Goal: Task Accomplishment & Management: Manage account settings

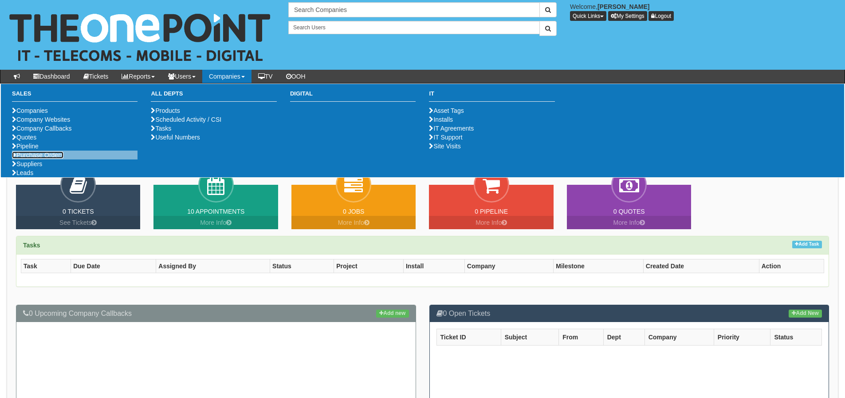
click at [28, 158] on link "Purchase Orders" at bounding box center [37, 154] width 51 height 7
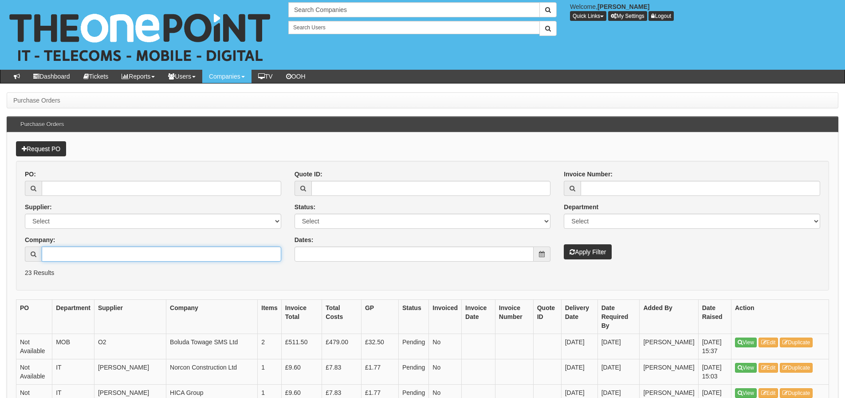
click at [60, 257] on input "Company:" at bounding box center [162, 253] width 240 height 15
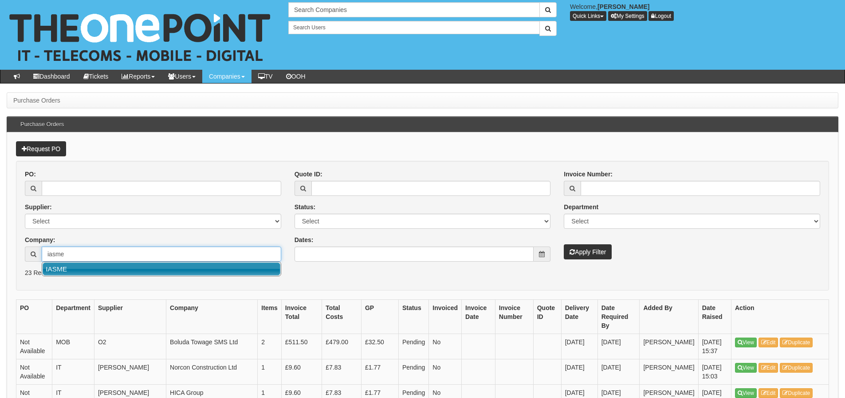
click at [59, 265] on link "IASME" at bounding box center [162, 268] width 238 height 13
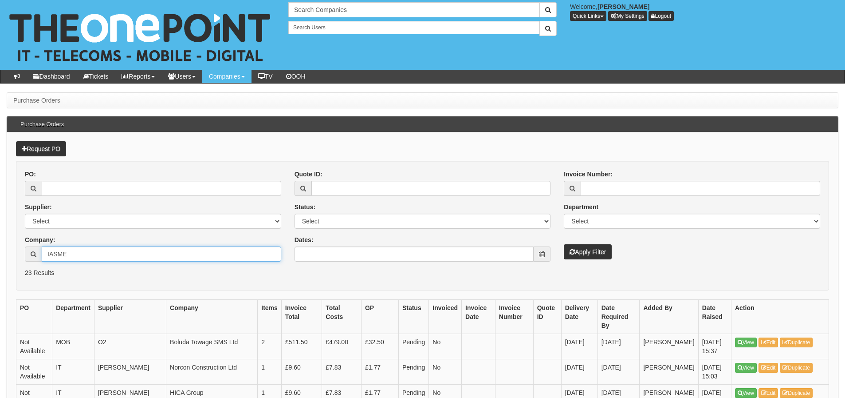
type input "IASME"
click at [564, 253] on button "Apply Filter" at bounding box center [588, 251] width 48 height 15
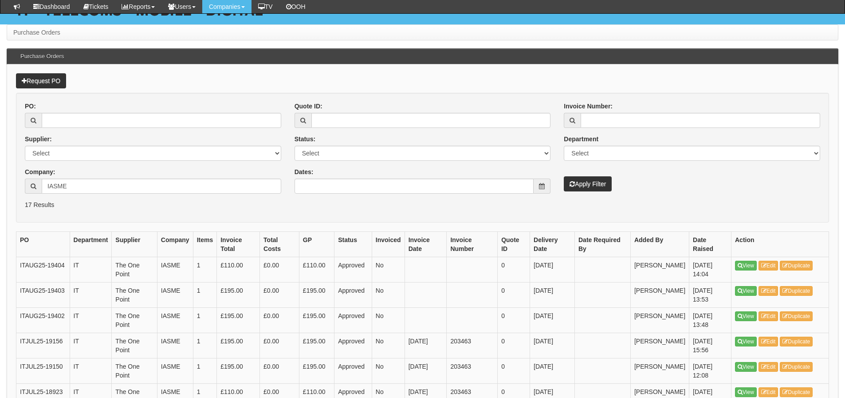
scroll to position [89, 0]
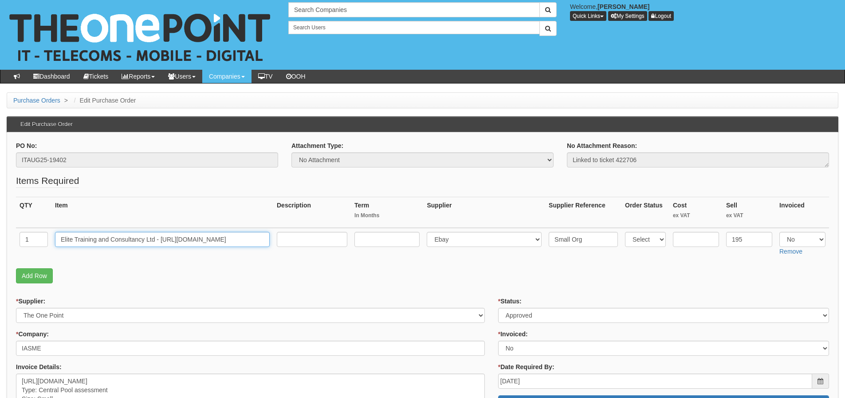
drag, startPoint x: 229, startPoint y: 238, endPoint x: 16, endPoint y: 238, distance: 212.6
click at [16, 238] on tr "1 Elite Training and Consultancy Ltd - https://elitetc.co.uk/ Select 123 REG.co…" at bounding box center [423, 244] width 814 height 32
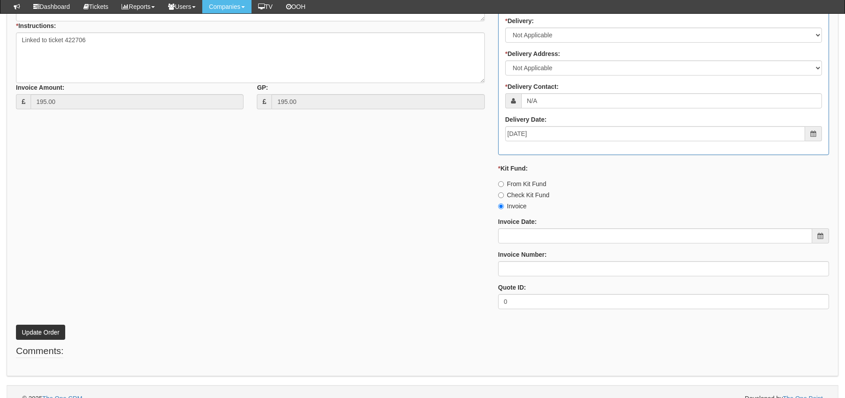
scroll to position [394, 0]
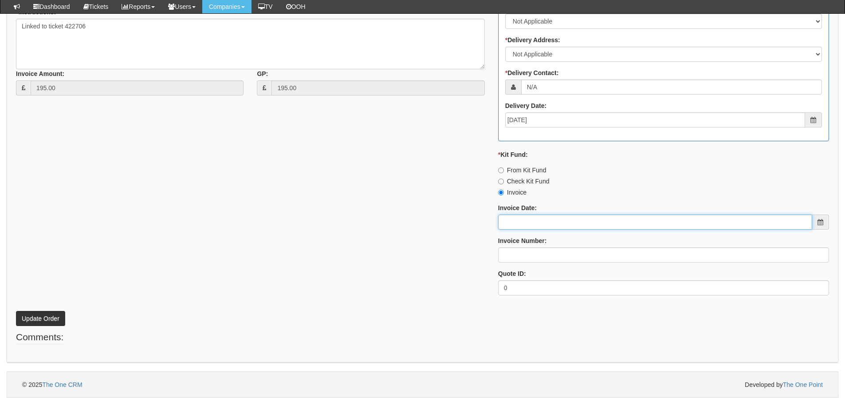
click at [519, 221] on input "Invoice Date:" at bounding box center [655, 221] width 314 height 15
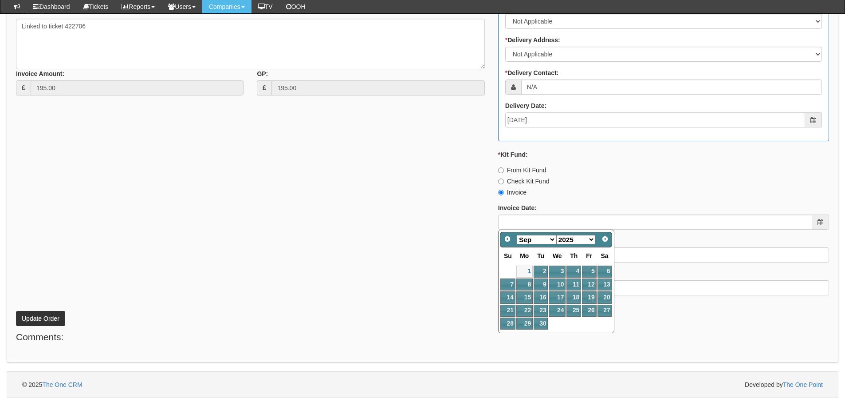
drag, startPoint x: 522, startPoint y: 241, endPoint x: 517, endPoint y: 240, distance: 5.4
click at [521, 240] on select "Jan Feb Mar Apr May Jun Jul Aug Sep Oct Nov Dec" at bounding box center [537, 239] width 40 height 9
click at [509, 240] on span "Prev" at bounding box center [507, 238] width 7 height 7
click at [506, 338] on link "31" at bounding box center [508, 336] width 15 height 12
type input "[DATE]"
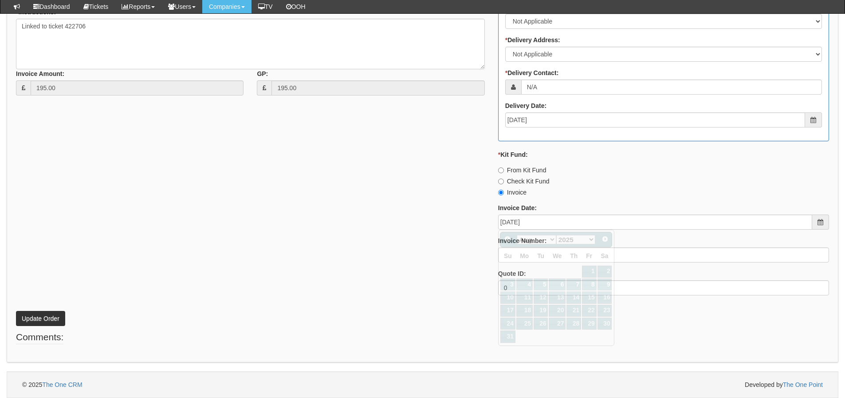
drag, startPoint x: 449, startPoint y: 313, endPoint x: 475, endPoint y: 293, distance: 32.9
click at [449, 313] on p "Update Order" at bounding box center [423, 314] width 814 height 24
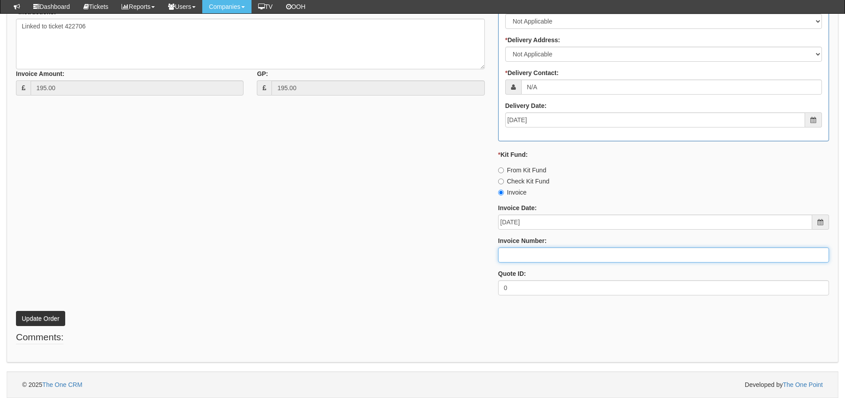
click at [516, 252] on input "Invoice Number:" at bounding box center [663, 254] width 331 height 15
type input "205188"
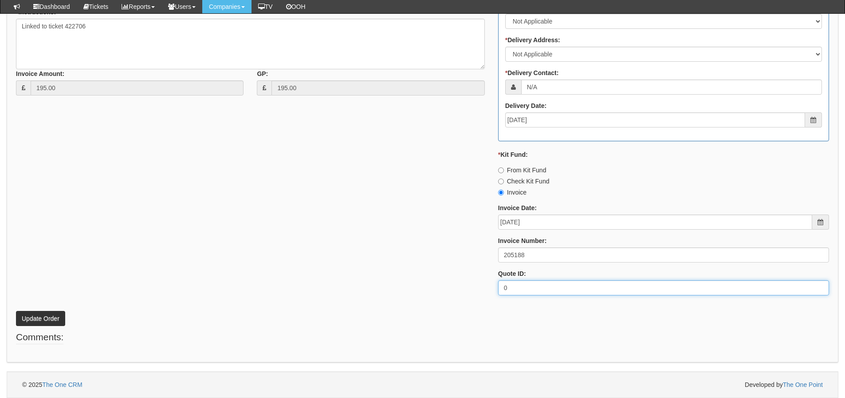
click at [144, 292] on div "* Supplier: Select 123 [DOMAIN_NAME] 1Password 3 4Gon [PERSON_NAME] Electric Lt…" at bounding box center [422, 91] width 827 height 422
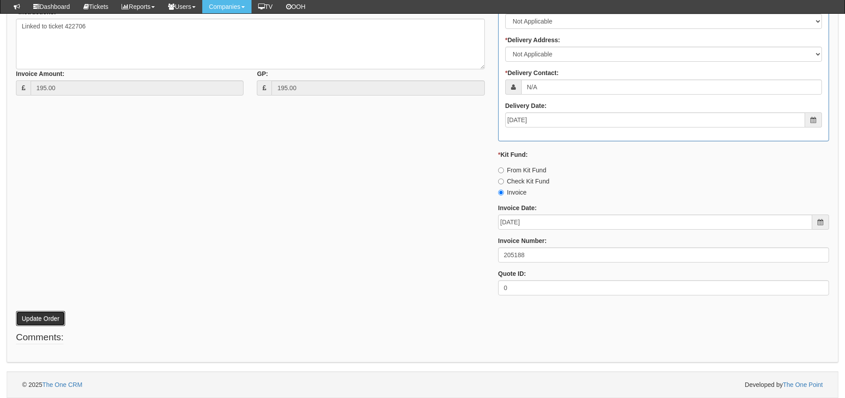
click at [55, 321] on button "Update Order" at bounding box center [40, 318] width 49 height 15
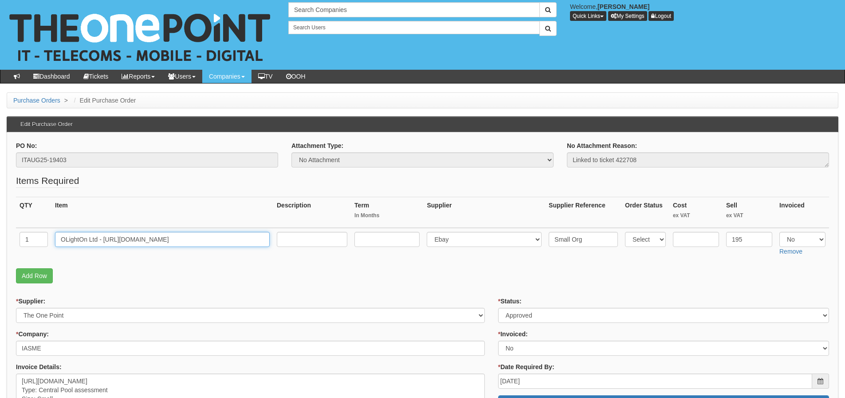
drag, startPoint x: 188, startPoint y: 236, endPoint x: -70, endPoint y: 245, distance: 257.6
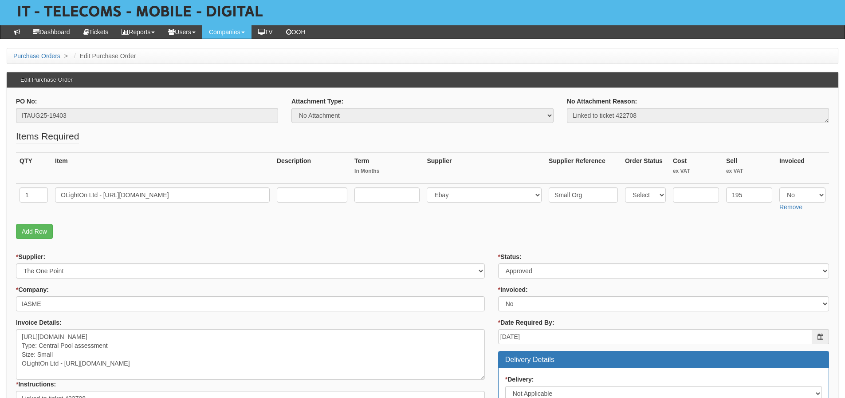
scroll to position [89, 0]
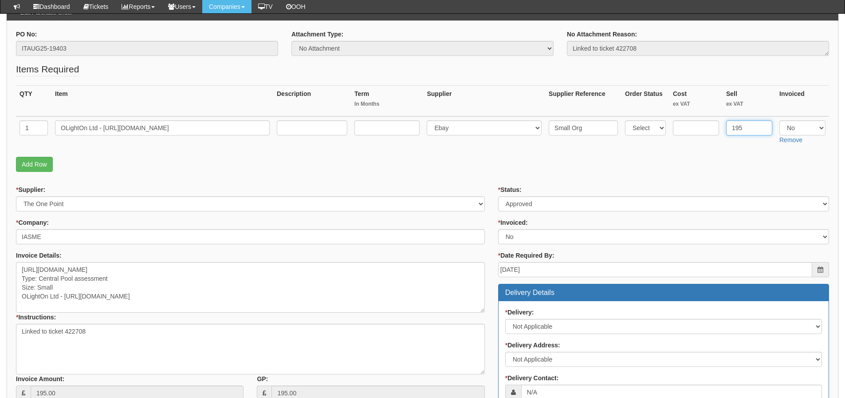
drag, startPoint x: 748, startPoint y: 123, endPoint x: 692, endPoint y: 136, distance: 57.8
click at [692, 136] on tr "1 OLightOn Ltd - https://www.olighton.com/ Select 123 REG.co.uk 1Password 3 4Go…" at bounding box center [423, 132] width 814 height 32
type input "110"
click at [679, 147] on td at bounding box center [696, 132] width 53 height 32
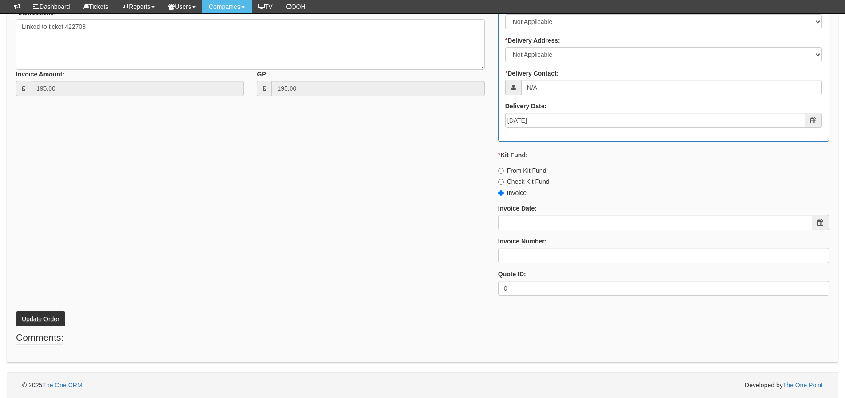
scroll to position [394, 0]
click at [536, 224] on input "Invoice Date:" at bounding box center [655, 221] width 314 height 15
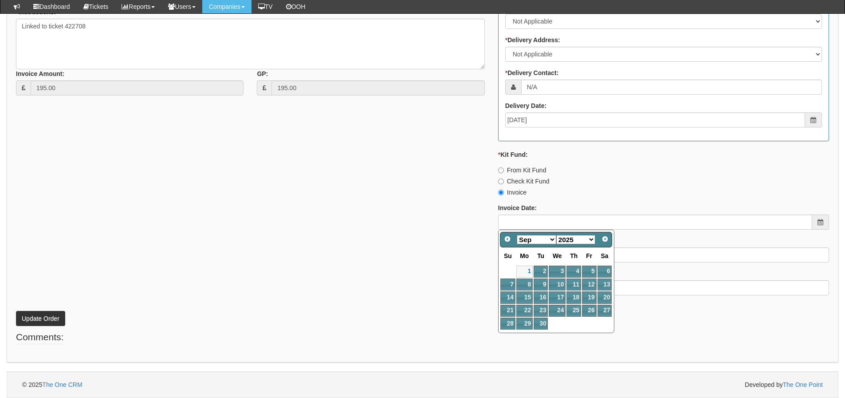
click at [497, 245] on div "* Status: Select Approved Completed Delivered Invoiced Ordered Ordered to site …" at bounding box center [664, 91] width 344 height 422
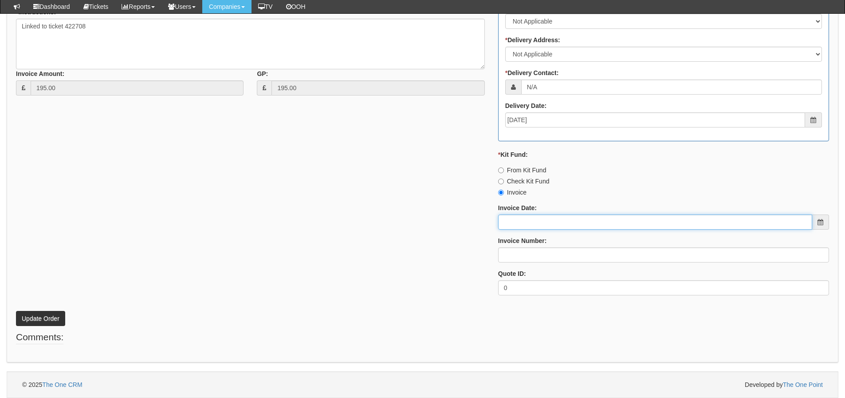
click at [517, 216] on input "Invoice Date:" at bounding box center [655, 221] width 314 height 15
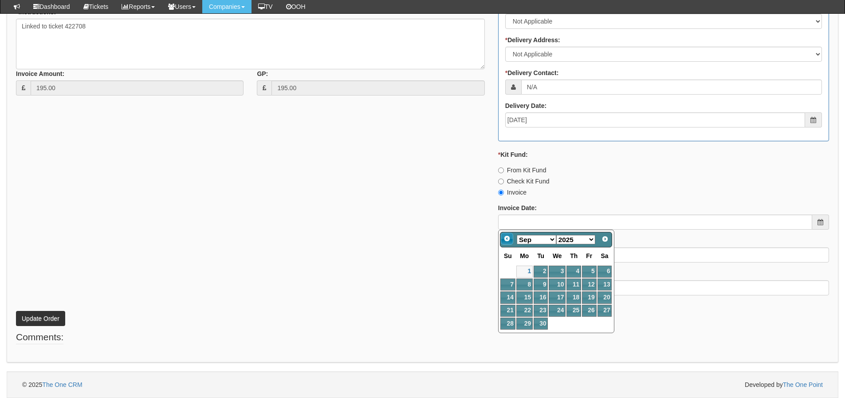
click at [511, 234] on link "Prev" at bounding box center [507, 239] width 12 height 12
click at [512, 341] on link "31" at bounding box center [508, 336] width 15 height 12
type input "[DATE]"
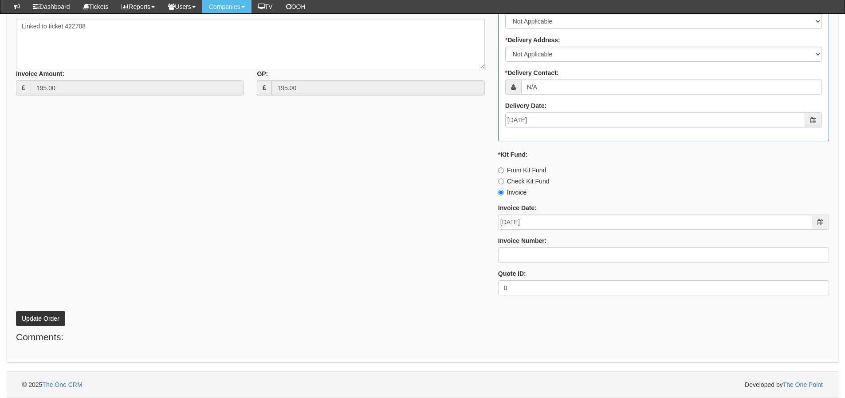
click at [518, 266] on div "* Status: Select Approved Completed Delivered Invoiced Ordered Ordered to site …" at bounding box center [664, 91] width 344 height 422
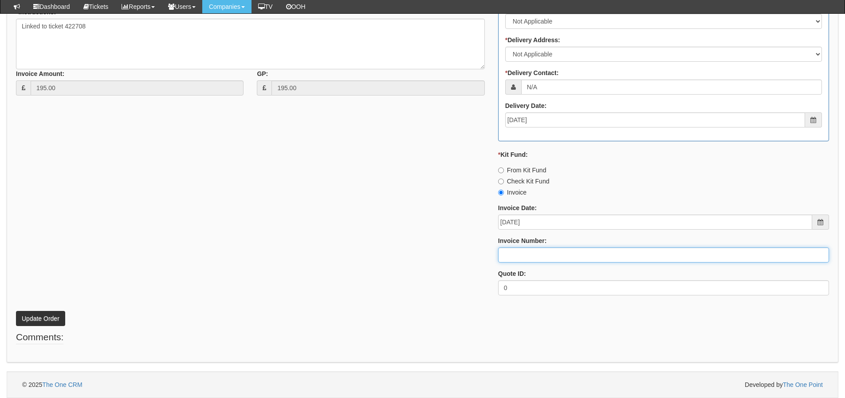
click at [521, 253] on input "Invoice Number:" at bounding box center [663, 254] width 331 height 15
type input "205188"
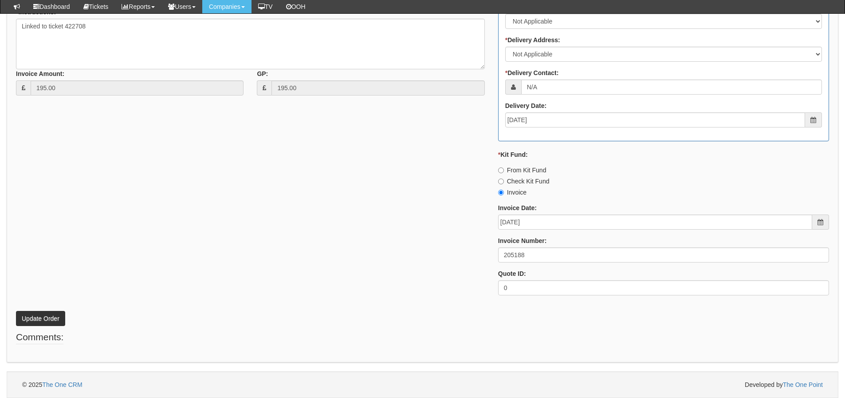
click at [344, 250] on div "* Supplier: Select 123 REG.co.uk 1Password 3 4Gon AA Jones Electric Ltd Abzorb …" at bounding box center [422, 91] width 827 height 422
click at [51, 319] on button "Update Order" at bounding box center [40, 318] width 49 height 15
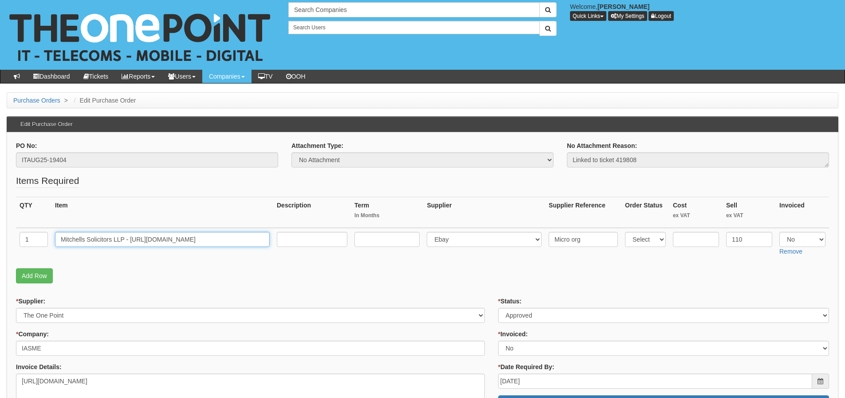
drag, startPoint x: 239, startPoint y: 233, endPoint x: 1, endPoint y: 242, distance: 238.1
click at [45, 246] on tr "1 Mitchells Solicitors LLP - [URL][DOMAIN_NAME] Select 123 [DOMAIN_NAME] 1Passw…" at bounding box center [423, 244] width 814 height 32
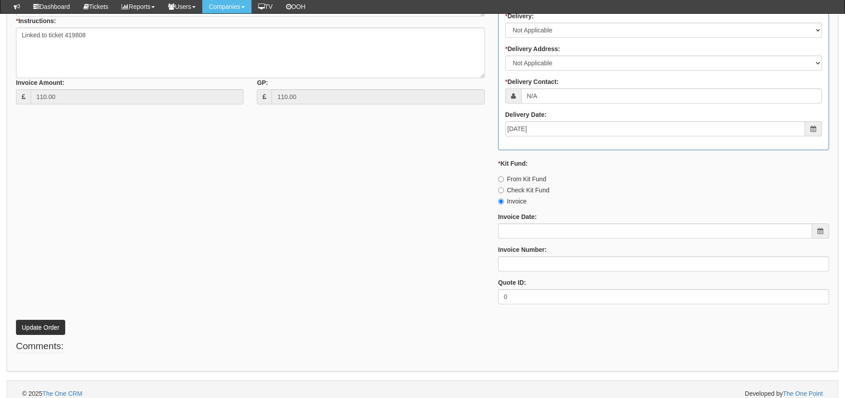
scroll to position [394, 0]
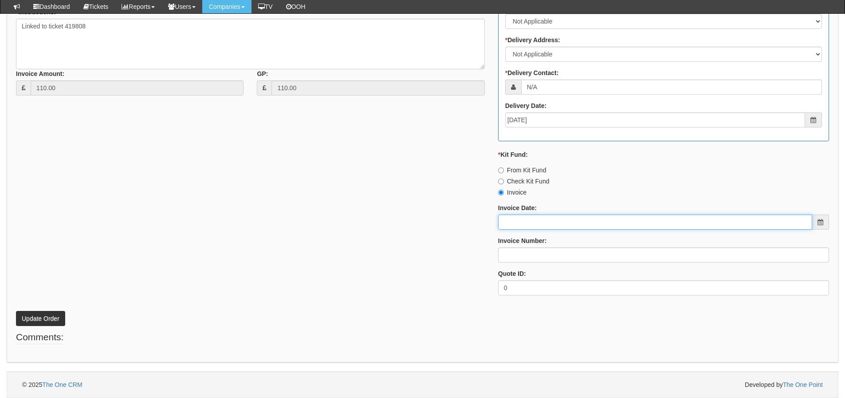
click at [555, 222] on input "Invoice Date:" at bounding box center [655, 221] width 314 height 15
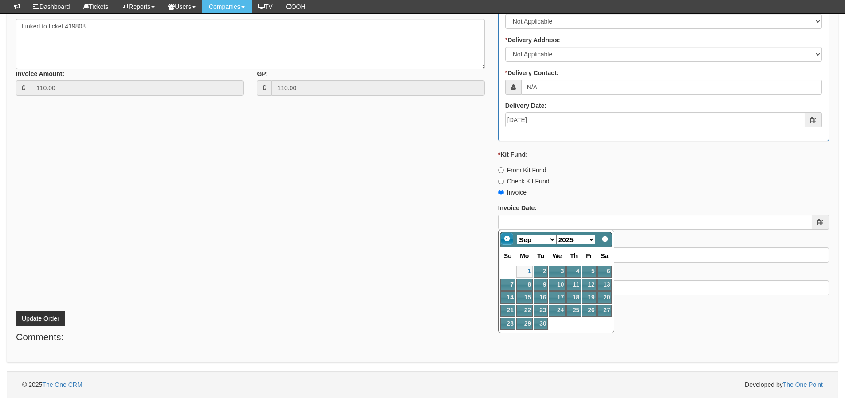
click at [504, 238] on span "Prev" at bounding box center [507, 238] width 7 height 7
click at [514, 331] on link "31" at bounding box center [508, 336] width 15 height 12
type input "[DATE]"
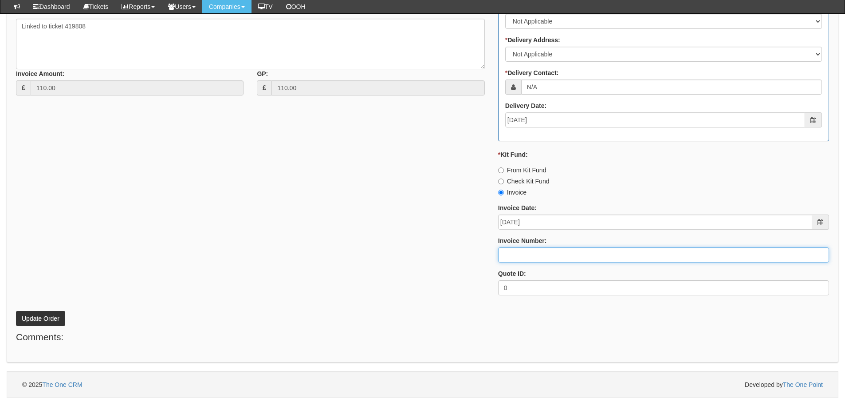
click at [525, 257] on input "Invoice Number:" at bounding box center [663, 254] width 331 height 15
type input "205188"
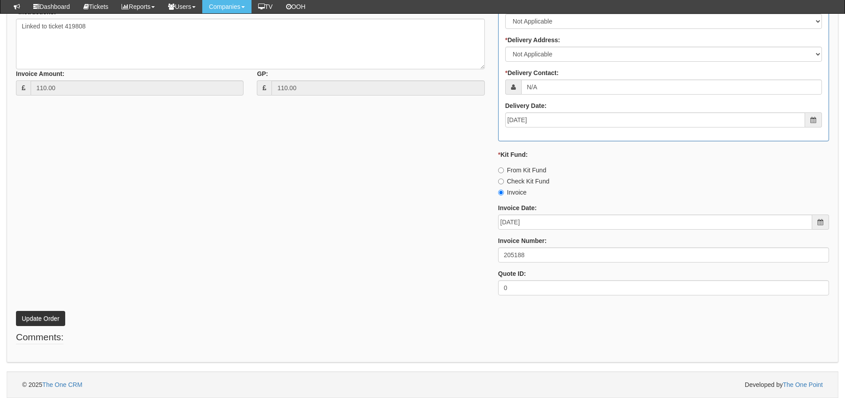
click at [189, 198] on div "* Supplier: Select 123 REG.co.uk 1Password 3 4Gon AA Jones Electric Ltd Abzorb …" at bounding box center [422, 91] width 827 height 422
click at [53, 317] on button "Update Order" at bounding box center [40, 318] width 49 height 15
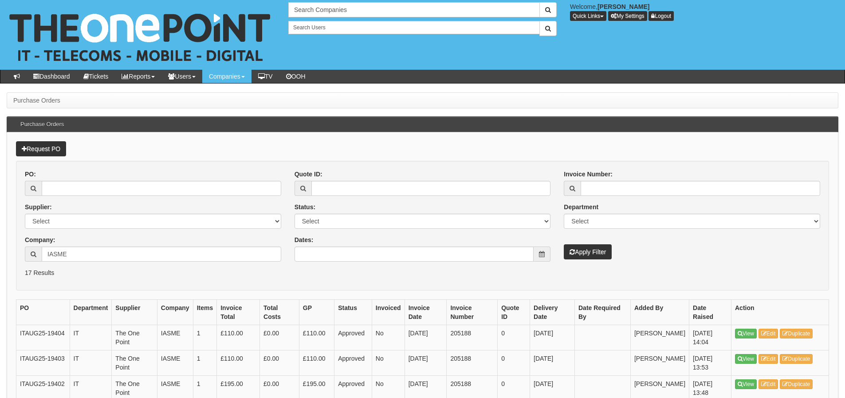
scroll to position [111, 0]
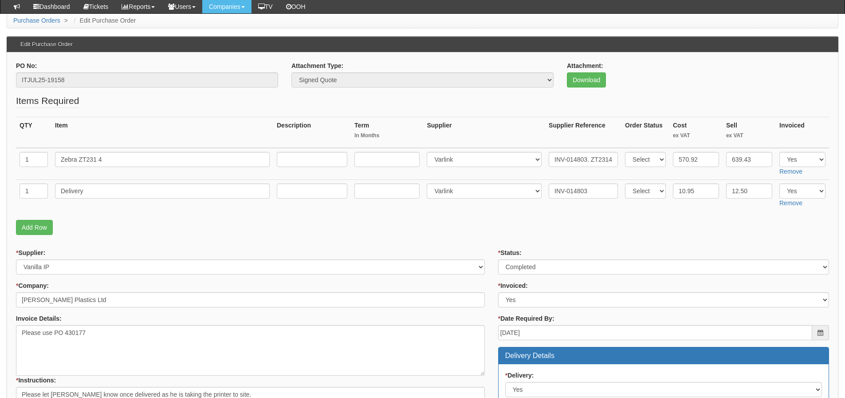
scroll to position [89, 0]
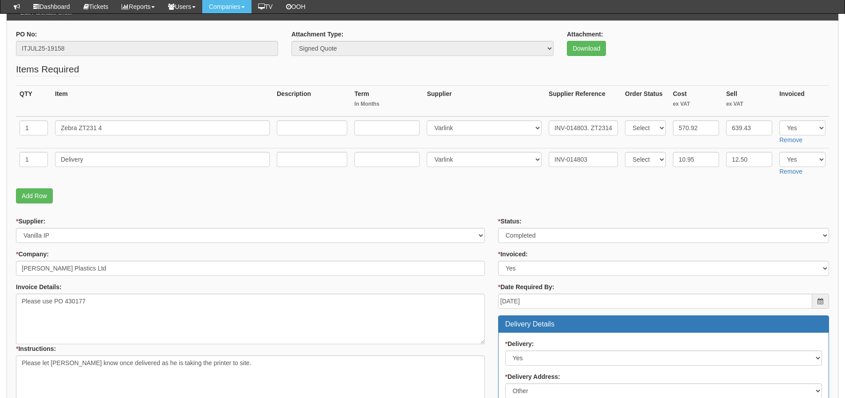
click at [722, 211] on form "PO No: ITJUL25-19158 Attachment Type: Select Signed Quote Auth email if quote u…" at bounding box center [423, 380] width 814 height 701
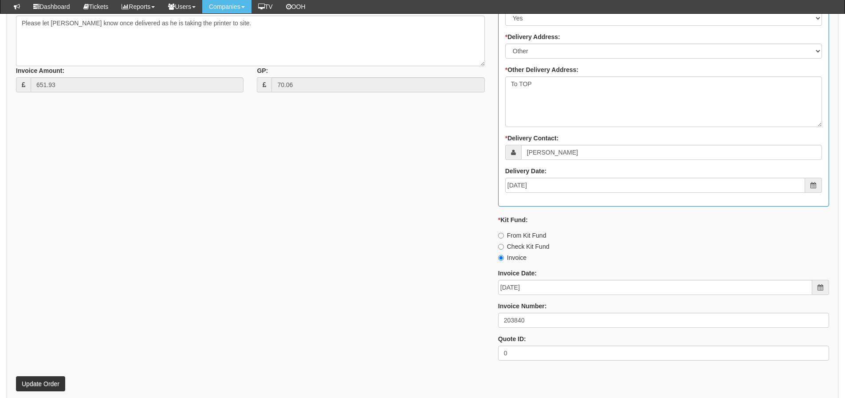
scroll to position [444, 0]
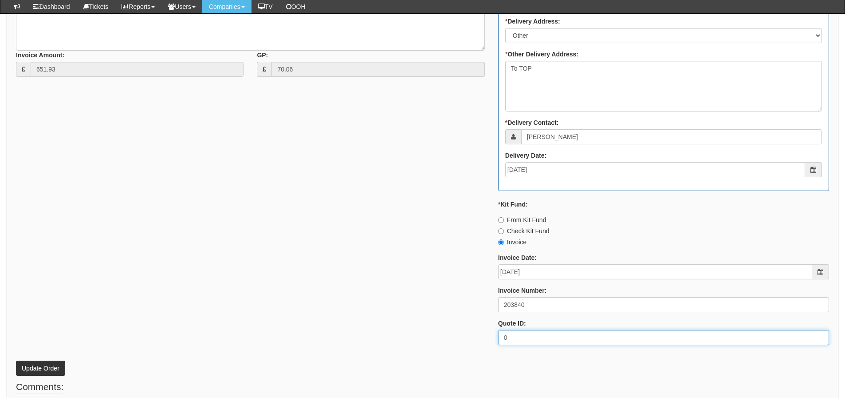
click at [72, 299] on div "* Supplier: Select 123 [DOMAIN_NAME] 1Password 3 4Gon [PERSON_NAME] Electric Lt…" at bounding box center [422, 107] width 827 height 490
